Goal: Task Accomplishment & Management: Manage account settings

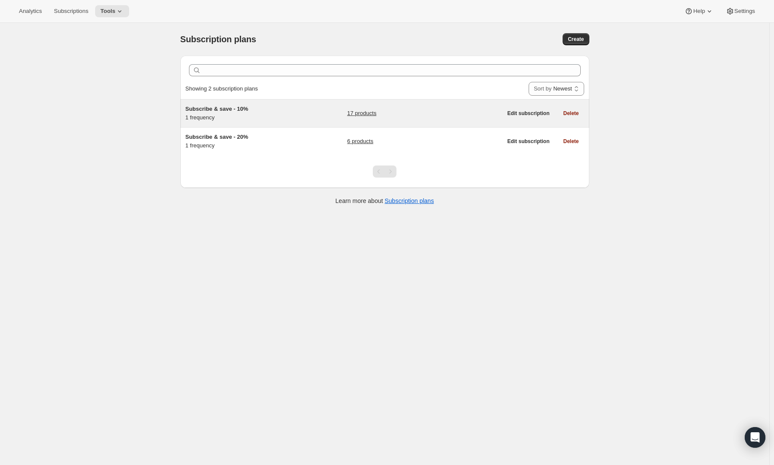
click at [237, 111] on span "Subscribe & save - 10%" at bounding box center [217, 109] width 63 height 6
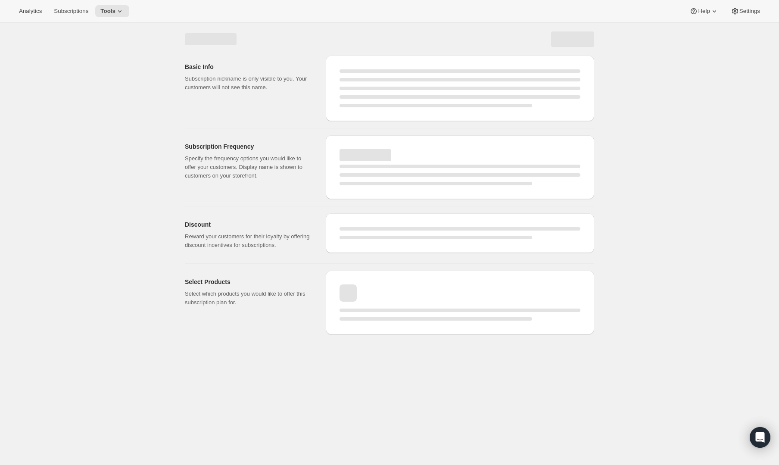
select select "WEEK"
select select "MONTH"
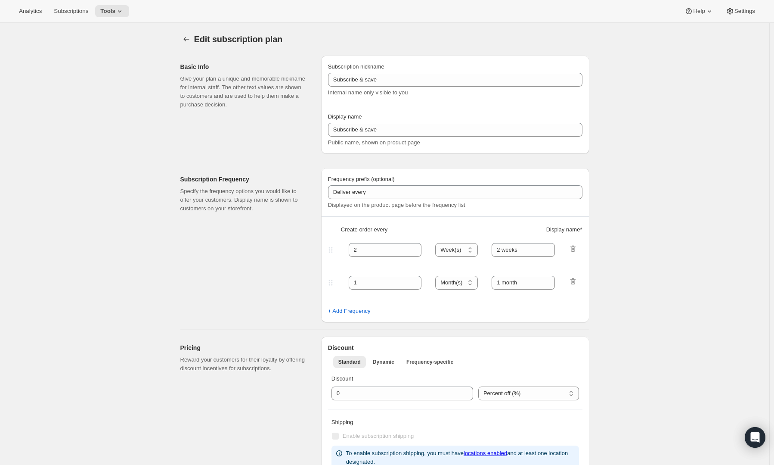
type input "Subscribe & save - 10%"
type input "Upgrade to Subscription and SAVE 10%"
type input "1"
select select "MONTH"
type input "1 month"
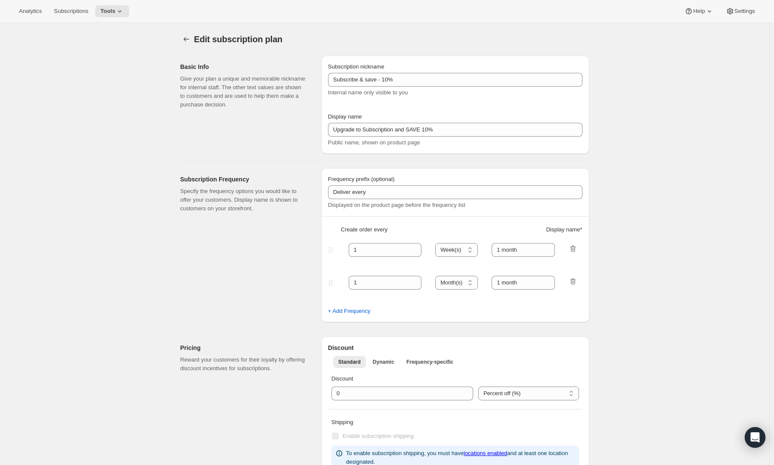
type input "10"
type input "Zero commitment, cancel any time"
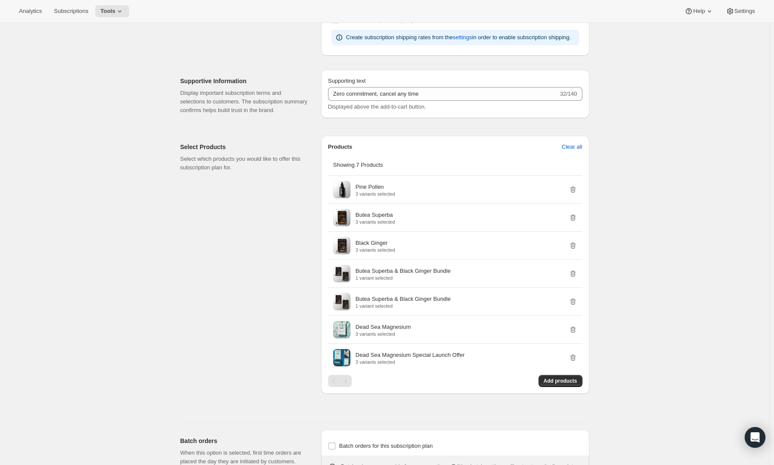
scroll to position [431, 0]
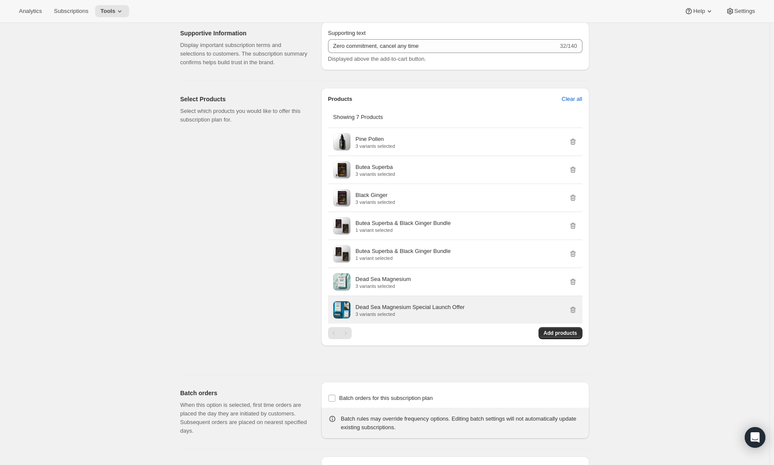
click at [409, 305] on p "Dead Sea Magnesium Special Launch Offer" at bounding box center [410, 307] width 109 height 9
click at [349, 304] on span at bounding box center [341, 309] width 17 height 17
click at [381, 308] on p "Dead Sea Magnesium Special Launch Offer" at bounding box center [410, 307] width 109 height 9
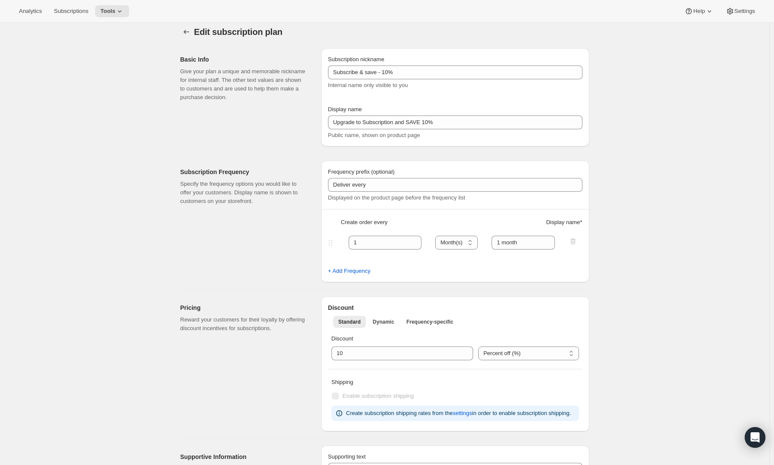
scroll to position [0, 0]
